Goal: Task Accomplishment & Management: Manage account settings

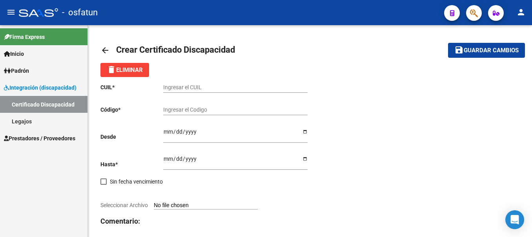
click at [44, 100] on link "Certificado Discapacidad" at bounding box center [43, 104] width 87 height 17
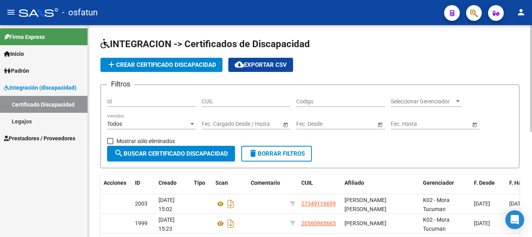
click at [525, 176] on div "INTEGRACION -> Certificados de Discapacidad add Crear Certificado Discapacidad …" at bounding box center [310, 231] width 444 height 412
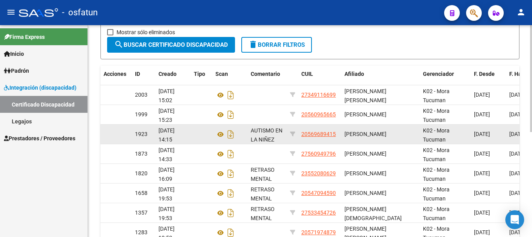
scroll to position [110, 0]
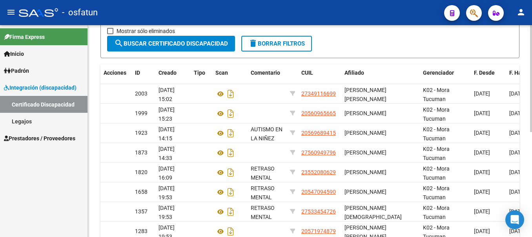
click at [525, 215] on div "INTEGRACION -> Certificados de Discapacidad add Crear Certificado Discapacidad …" at bounding box center [310, 121] width 444 height 412
click at [523, 166] on div "INTEGRACION -> Certificados de Discapacidad add Crear Certificado Discapacidad …" at bounding box center [310, 121] width 444 height 412
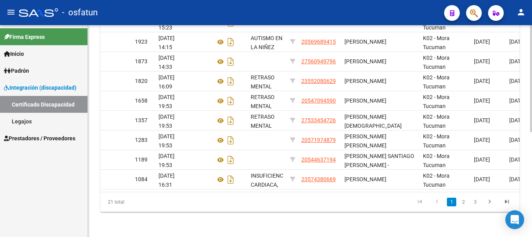
scroll to position [207, 0]
click at [464, 202] on link "2" at bounding box center [463, 201] width 9 height 9
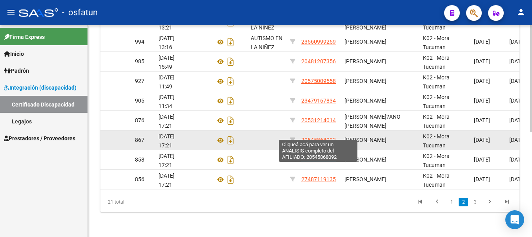
click at [330, 136] on span "20545868092" at bounding box center [318, 139] width 35 height 6
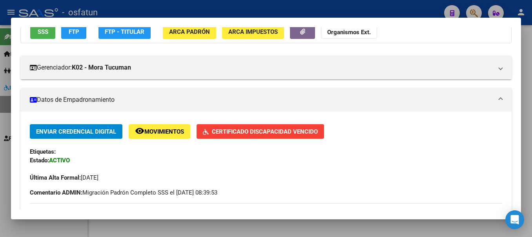
scroll to position [78, 0]
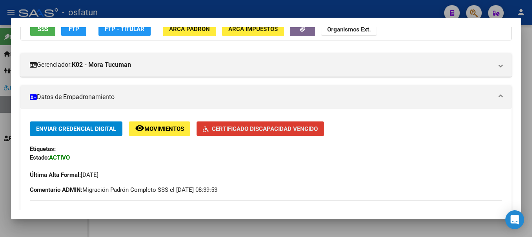
click at [250, 126] on span "Certificado Discapacidad Vencido" at bounding box center [265, 128] width 106 height 7
